Goal: Task Accomplishment & Management: Manage account settings

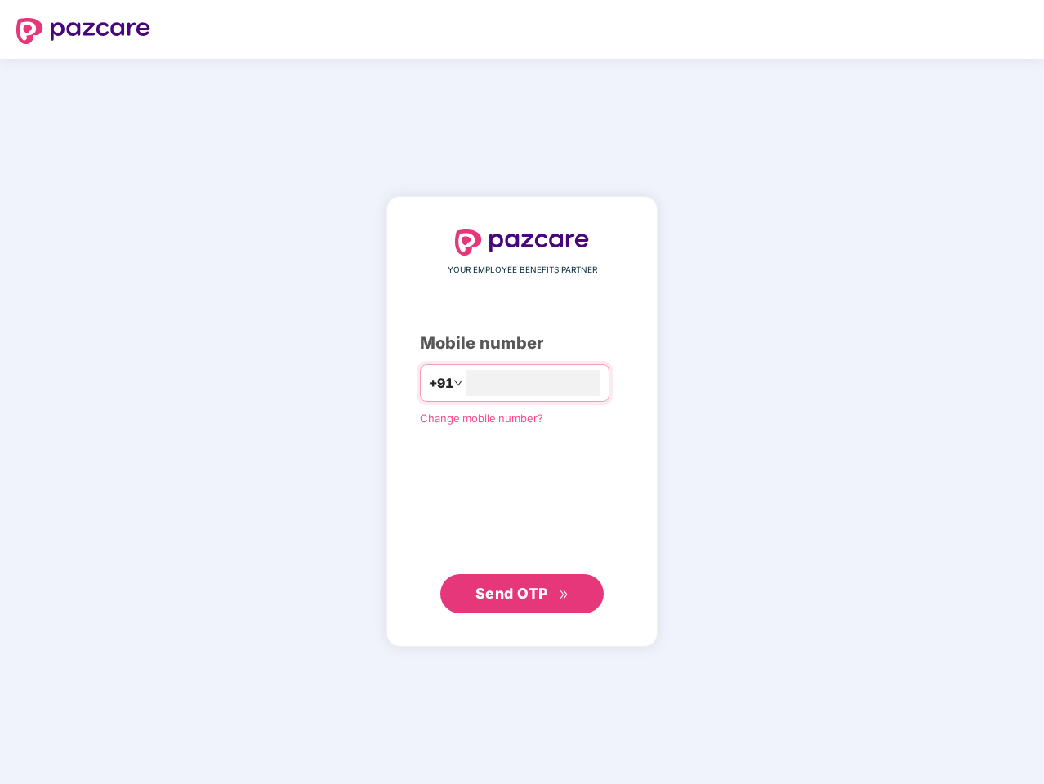
click at [522, 392] on input "number" at bounding box center [533, 383] width 134 height 26
click at [83, 31] on img at bounding box center [83, 31] width 134 height 26
click at [429, 383] on span "+91" at bounding box center [441, 383] width 25 height 20
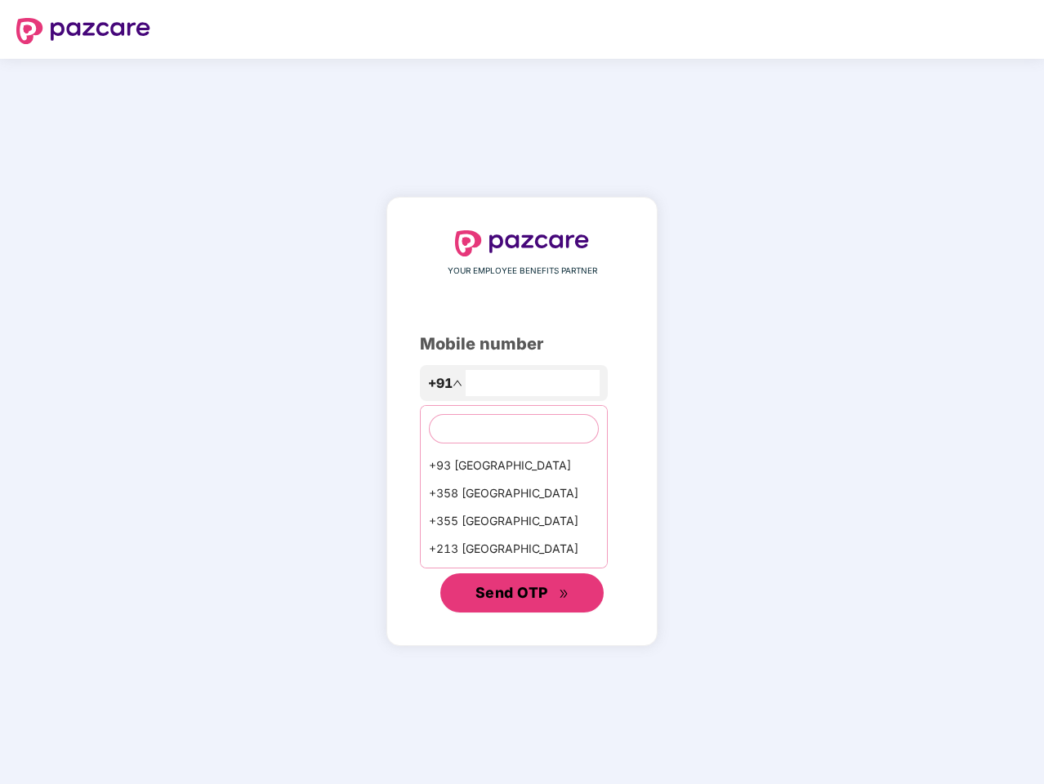
click at [522, 594] on span "Send OTP" at bounding box center [511, 592] width 73 height 17
